Goal: Transaction & Acquisition: Subscribe to service/newsletter

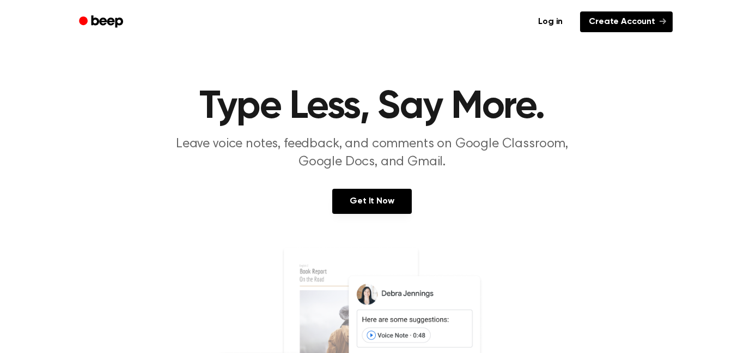
click at [632, 22] on link "Create Account" at bounding box center [626, 21] width 93 height 21
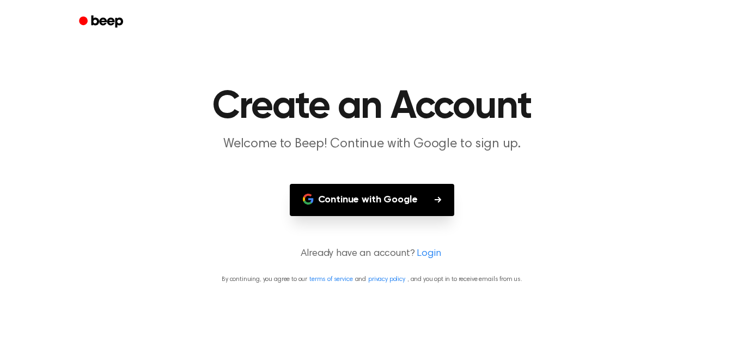
click at [449, 213] on button "Continue with Google" at bounding box center [372, 200] width 165 height 32
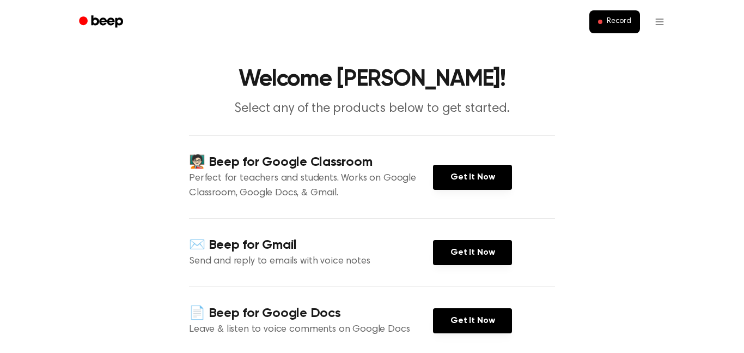
scroll to position [12, 0]
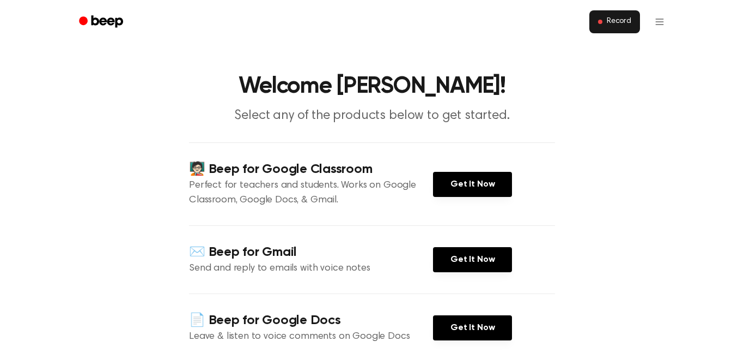
click at [630, 20] on span "Record" at bounding box center [619, 22] width 25 height 10
